Goal: Information Seeking & Learning: Learn about a topic

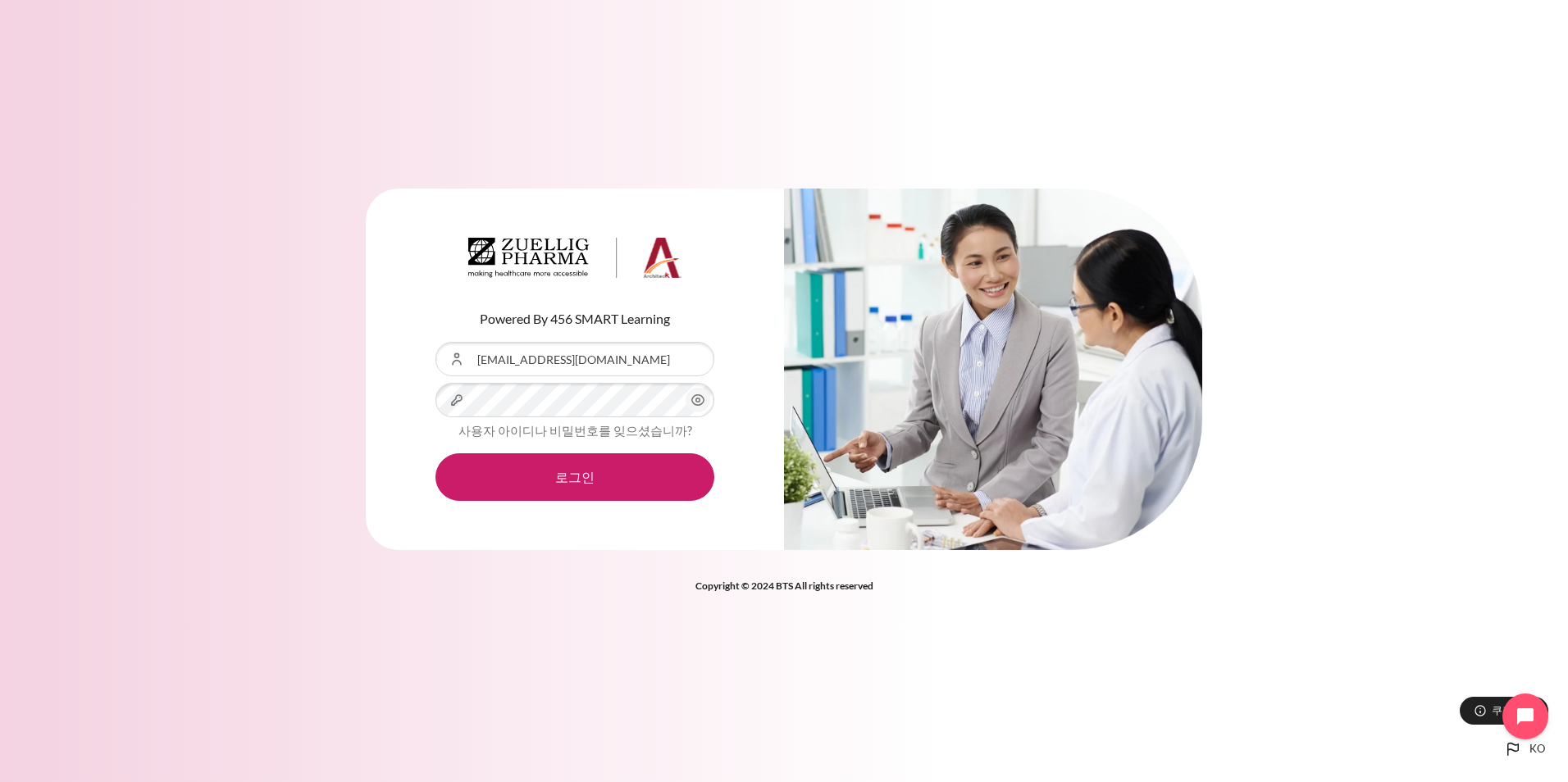
click at [606, 592] on div "Copyright © 2024 BTS All rights reserved" at bounding box center [784, 584] width 837 height 20
click at [568, 480] on button "로그인" at bounding box center [575, 478] width 279 height 48
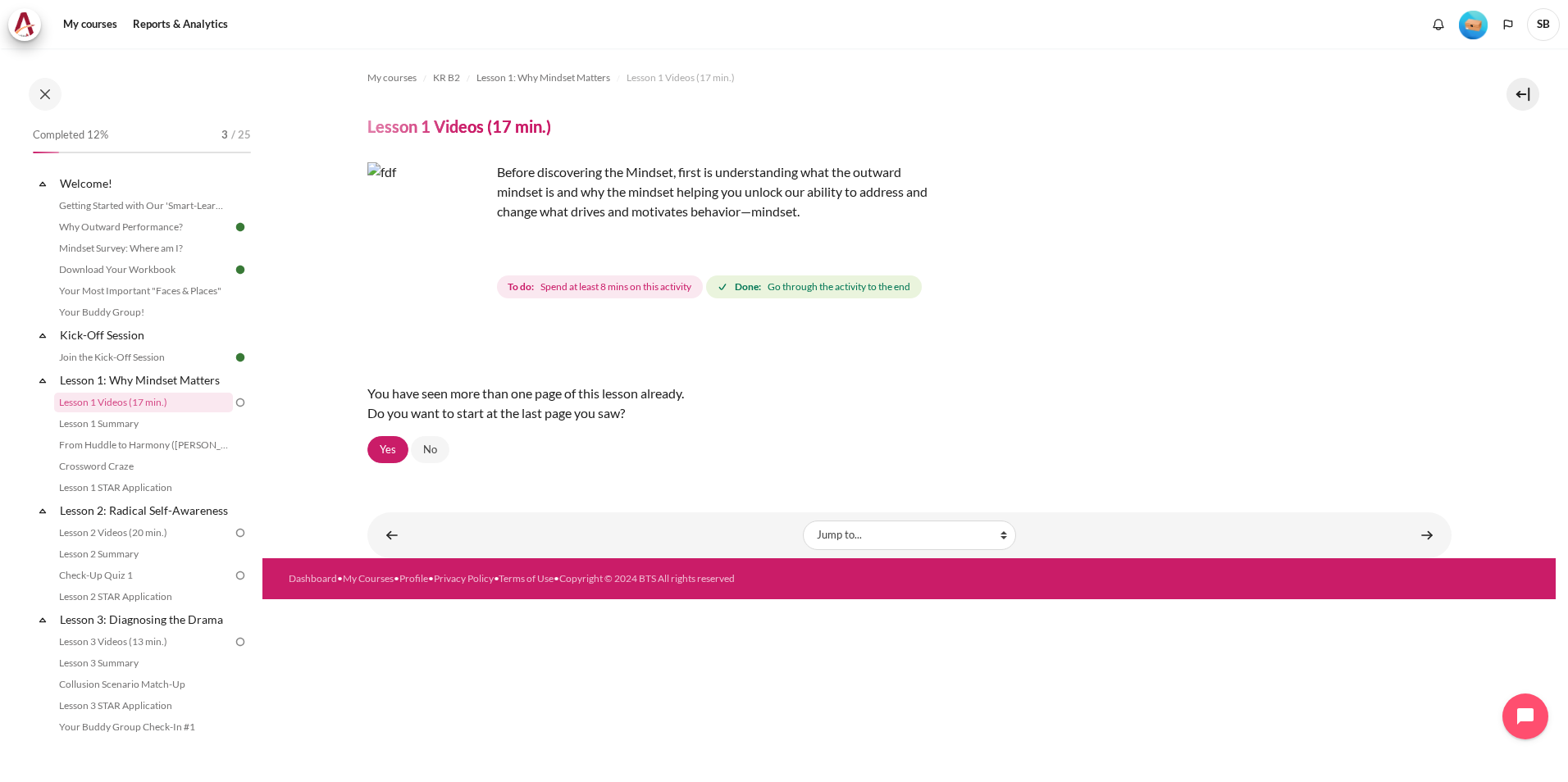
click at [461, 254] on img "Content" at bounding box center [429, 224] width 123 height 123
click at [478, 254] on img "Content" at bounding box center [429, 224] width 123 height 123
click at [1092, 490] on div "My courses KR B2 Lesson 1: Why Mindset Matters Lesson 1 Videos (17 min.) Lesson…" at bounding box center [910, 303] width 1084 height 510
